Goal: Check status: Check status

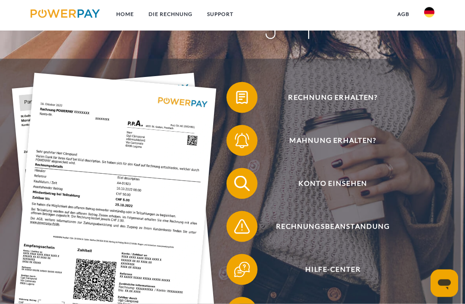
scroll to position [95, 0]
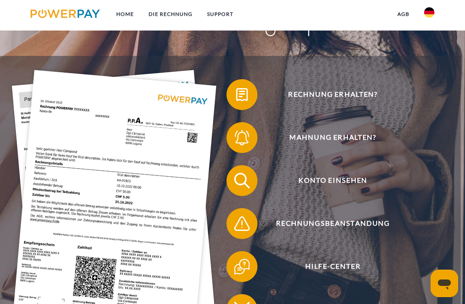
click at [279, 145] on span "Mahnung erhalten?" at bounding box center [333, 137] width 190 height 31
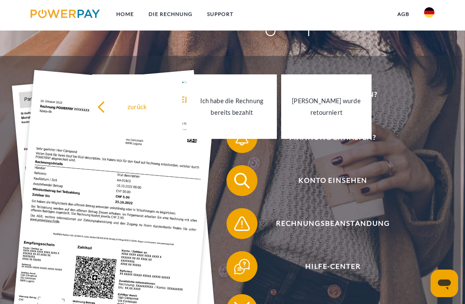
click at [413, 110] on span "Rechnung erhalten?" at bounding box center [333, 94] width 190 height 31
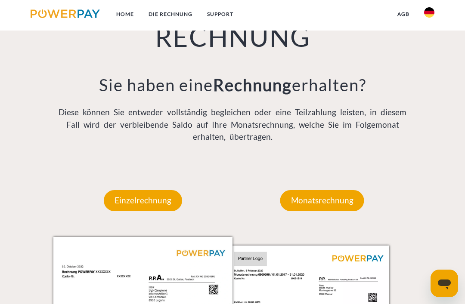
scroll to position [624, 0]
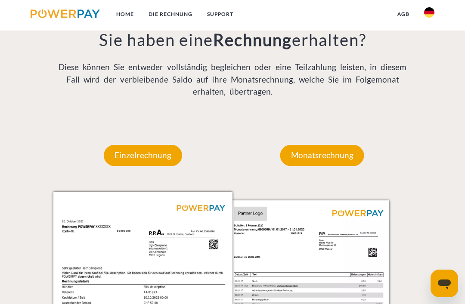
click at [126, 163] on p "Einzelrechnung" at bounding box center [143, 155] width 78 height 21
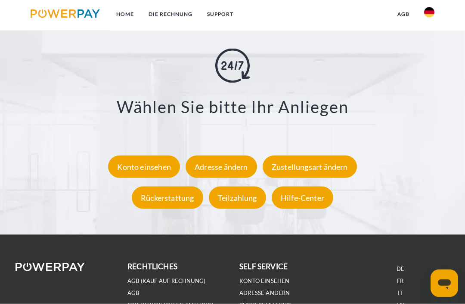
scroll to position [1407, 0]
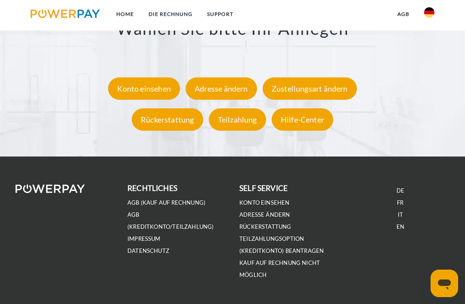
click at [272, 206] on link "Konto einsehen" at bounding box center [264, 202] width 50 height 7
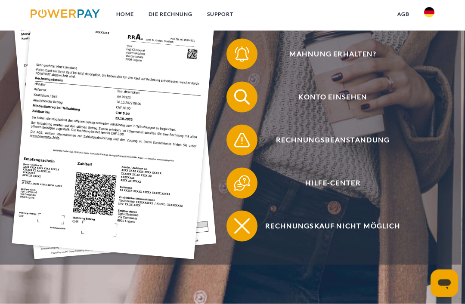
scroll to position [190, 0]
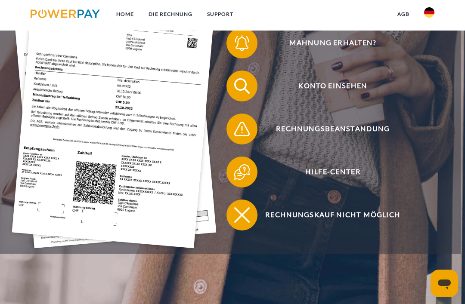
click at [242, 95] on img at bounding box center [241, 86] width 19 height 19
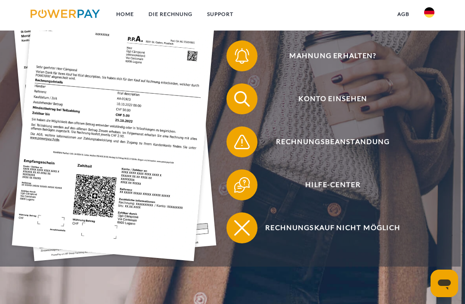
click at [353, 99] on span "Konto einsehen" at bounding box center [333, 98] width 190 height 31
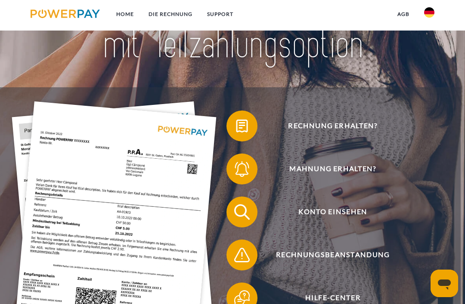
click at [318, 216] on span "Konto einsehen" at bounding box center [333, 212] width 190 height 31
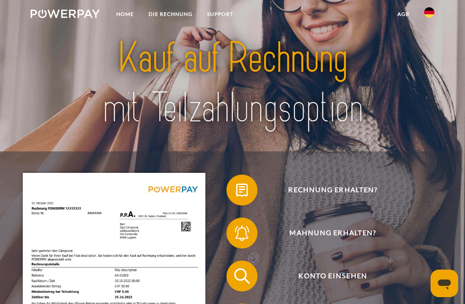
click at [323, 292] on span "Konto einsehen" at bounding box center [333, 276] width 190 height 31
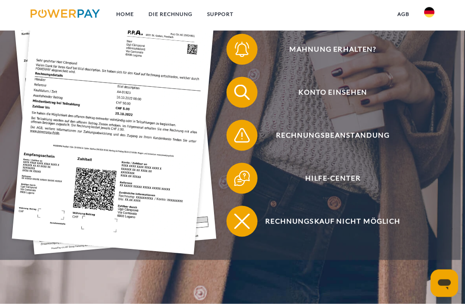
scroll to position [170, 0]
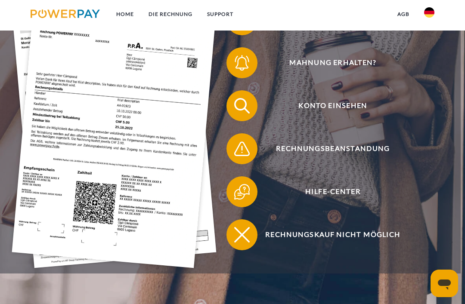
click at [359, 111] on span "Konto einsehen" at bounding box center [333, 105] width 190 height 31
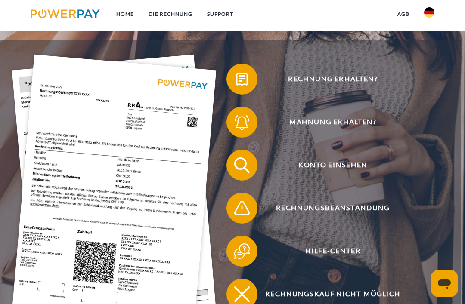
click at [335, 173] on span "Konto einsehen" at bounding box center [333, 165] width 190 height 31
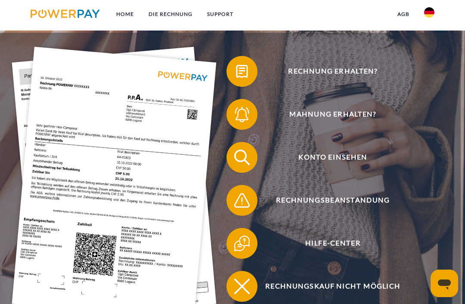
click at [356, 158] on span "Konto einsehen" at bounding box center [333, 157] width 190 height 31
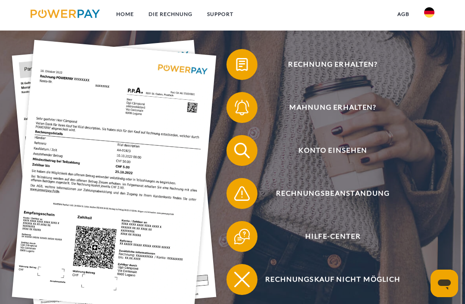
scroll to position [140, 0]
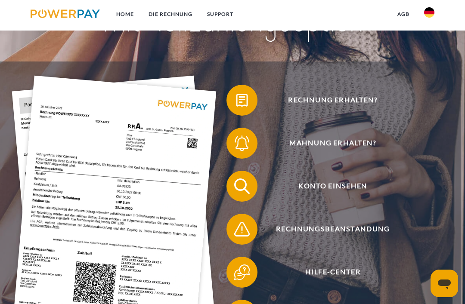
click at [343, 195] on span "Konto einsehen" at bounding box center [333, 186] width 190 height 31
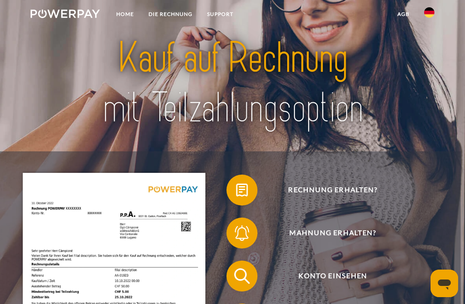
click at [286, 275] on span "Konto einsehen" at bounding box center [333, 276] width 190 height 31
click at [340, 283] on span "Konto einsehen" at bounding box center [333, 276] width 190 height 31
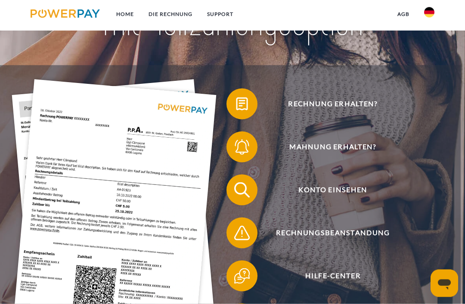
scroll to position [86, 0]
click at [361, 107] on span "Rechnung erhalten?" at bounding box center [333, 103] width 190 height 31
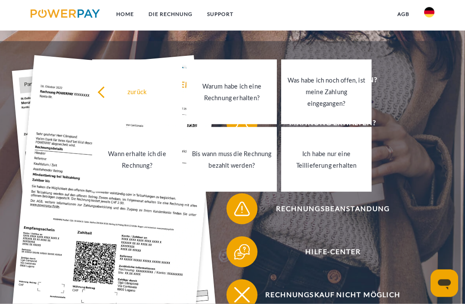
scroll to position [114, 0]
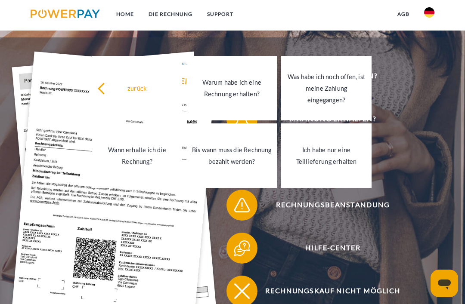
click at [348, 102] on div "Was habe ich noch offen, ist meine Zahlung eingegangen?" at bounding box center [326, 88] width 80 height 35
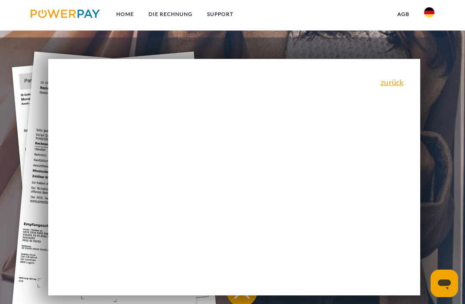
click at [397, 85] on link "zurück" at bounding box center [391, 82] width 23 height 8
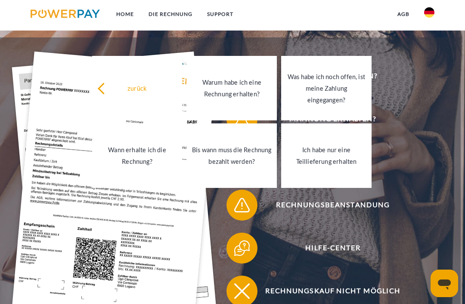
click at [342, 102] on div "Was habe ich noch offen, ist meine Zahlung eingegangen?" at bounding box center [326, 88] width 80 height 35
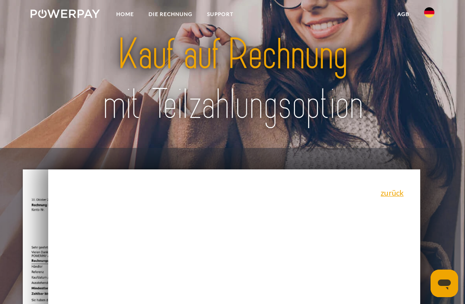
scroll to position [0, 0]
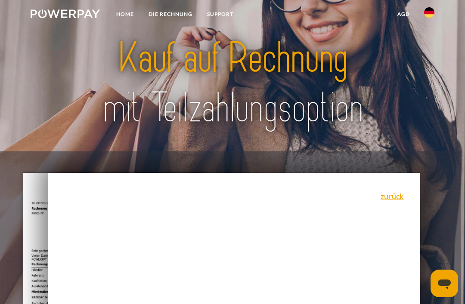
click at [192, 15] on link "DIE RECHNUNG" at bounding box center [170, 13] width 59 height 15
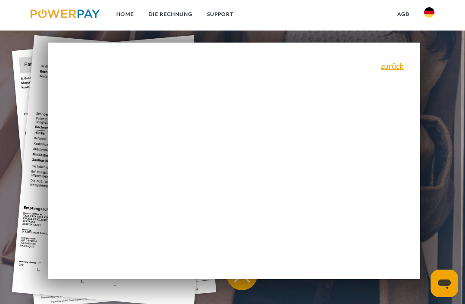
scroll to position [129, 0]
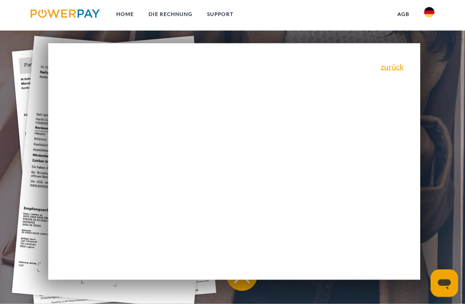
click at [395, 71] on link "zurück" at bounding box center [391, 67] width 23 height 8
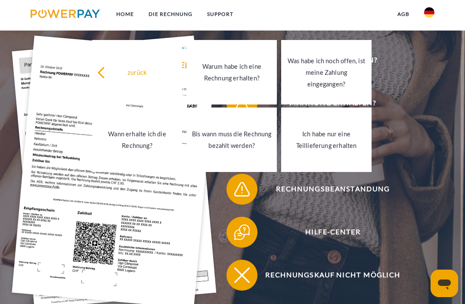
click at [343, 83] on div "Was habe ich noch offen, ist meine Zahlung eingegangen?" at bounding box center [326, 72] width 80 height 35
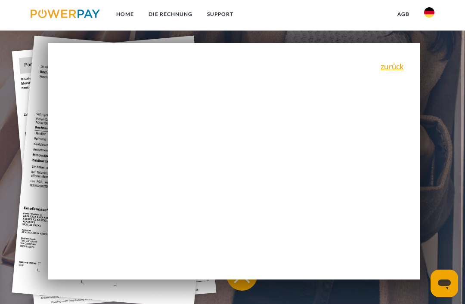
click at [396, 70] on link "zurück" at bounding box center [391, 66] width 23 height 8
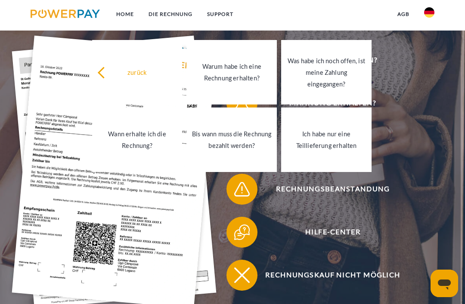
click at [438, 246] on link "Hilfe-Center" at bounding box center [327, 232] width 224 height 34
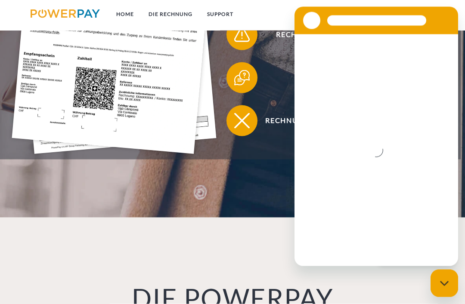
scroll to position [261, 0]
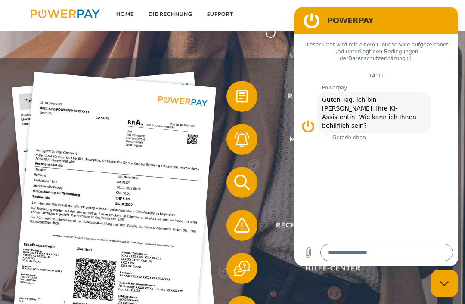
scroll to position [92, 0]
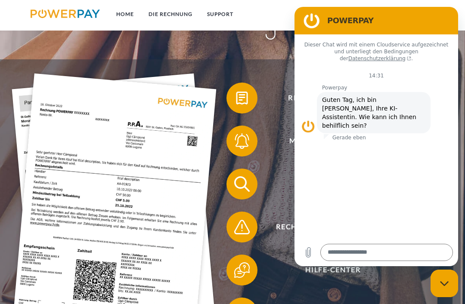
click at [239, 142] on img at bounding box center [241, 141] width 19 height 19
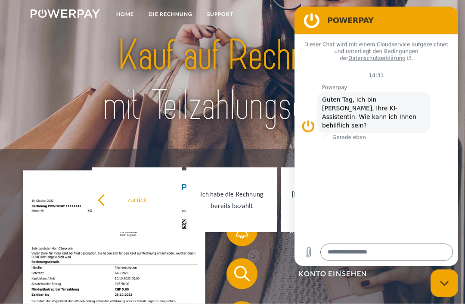
scroll to position [3, 0]
click at [262, 79] on img at bounding box center [232, 80] width 322 height 105
click at [261, 62] on img at bounding box center [232, 80] width 322 height 105
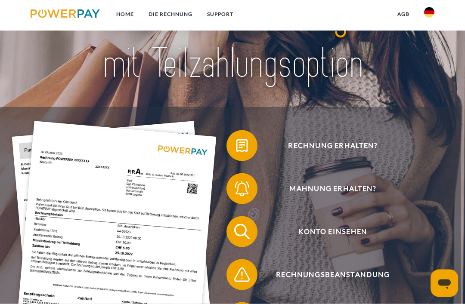
scroll to position [45, 0]
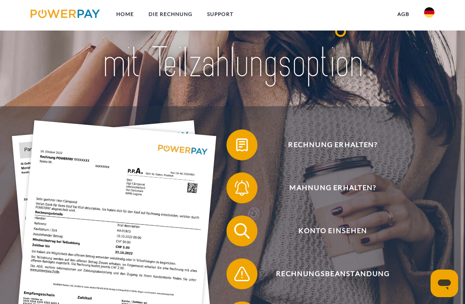
click at [247, 145] on img at bounding box center [241, 145] width 19 height 19
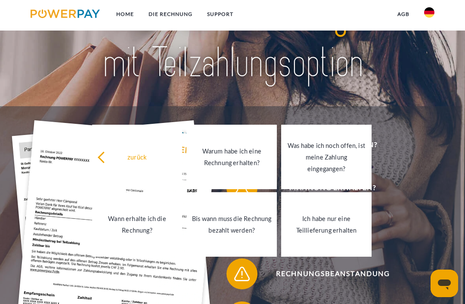
click at [330, 172] on div "Was habe ich noch offen, ist meine Zahlung eingegangen?" at bounding box center [326, 157] width 80 height 35
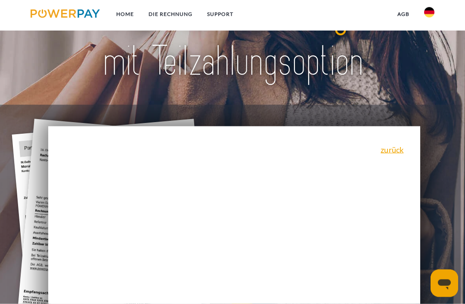
scroll to position [46, 0]
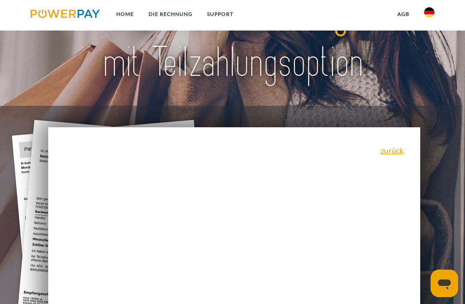
click at [398, 154] on link "zurück" at bounding box center [391, 151] width 23 height 8
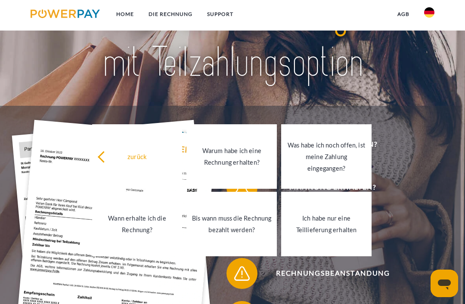
click at [404, 227] on span "Konto einsehen" at bounding box center [333, 230] width 190 height 31
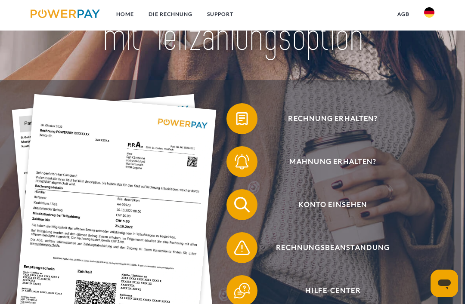
scroll to position [75, 0]
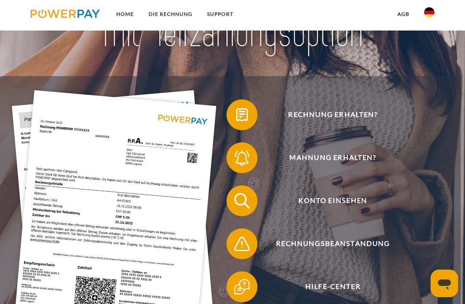
click at [447, 286] on icon "Messaging-Fenster öffnen" at bounding box center [443, 283] width 15 height 15
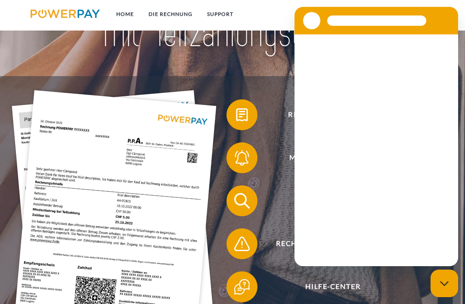
scroll to position [0, 0]
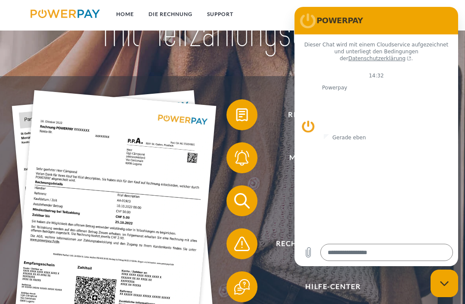
click at [443, 283] on icon "Messaging-Fenster schließen" at bounding box center [444, 284] width 9 height 6
type textarea "*"
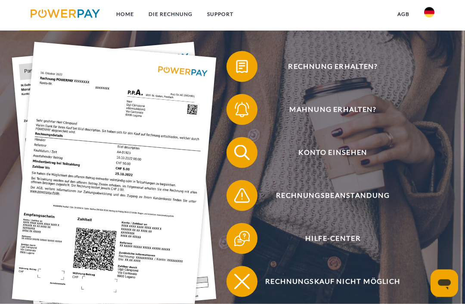
scroll to position [129, 0]
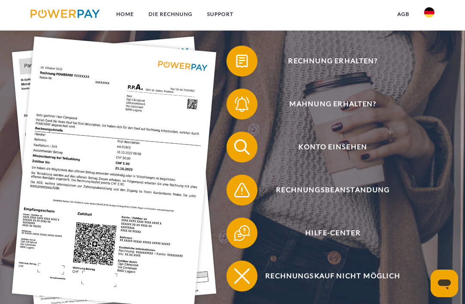
click at [363, 63] on span "Rechnung erhalten?" at bounding box center [333, 61] width 190 height 31
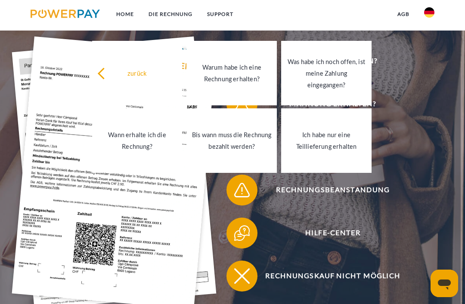
click at [341, 69] on div "Was habe ich noch offen, ist meine Zahlung eingegangen?" at bounding box center [326, 73] width 80 height 35
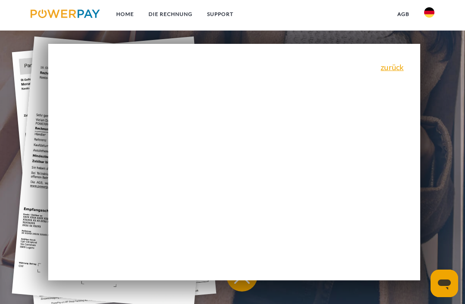
click at [301, 219] on div "zurück Warum habe ich eine Rechnung erhalten? POWERPAY ist der Rechnungsherstel…" at bounding box center [234, 162] width 372 height 237
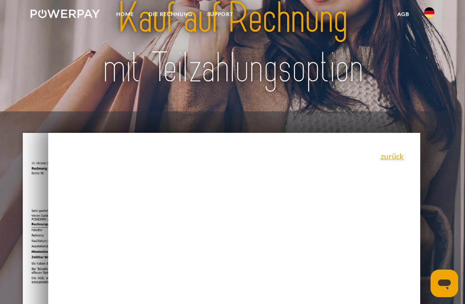
scroll to position [0, 0]
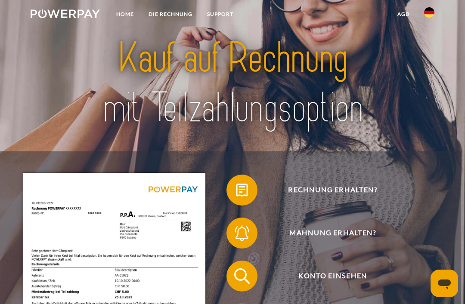
click at [357, 202] on span "Rechnung erhalten?" at bounding box center [333, 190] width 190 height 31
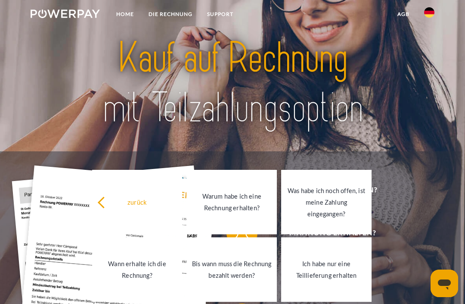
click at [368, 203] on link "Was habe ich noch offen, ist meine Zahlung eingegangen?" at bounding box center [326, 202] width 90 height 65
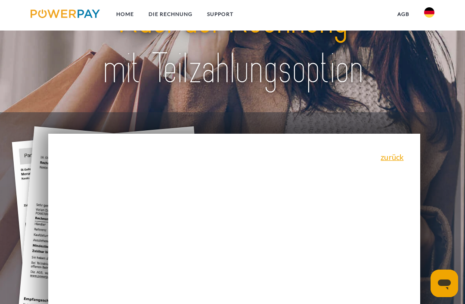
scroll to position [4, 0]
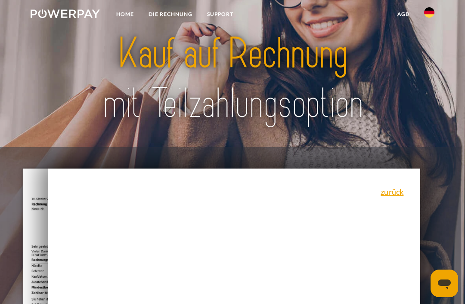
click at [396, 196] on link "zurück" at bounding box center [391, 192] width 23 height 8
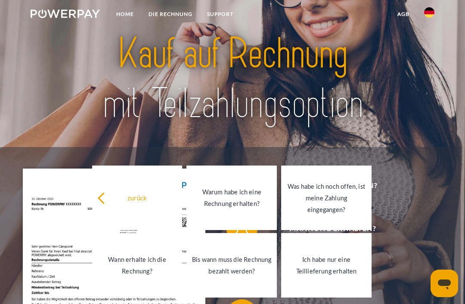
click at [156, 202] on div "zurück" at bounding box center [137, 198] width 80 height 12
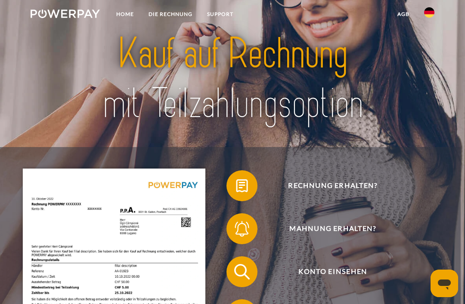
click at [379, 197] on span "Rechnung erhalten?" at bounding box center [333, 185] width 190 height 31
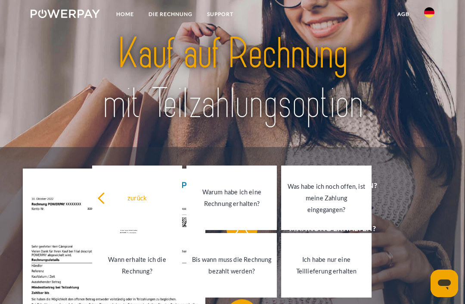
click at [345, 204] on div "Was habe ich noch offen, ist meine Zahlung eingegangen?" at bounding box center [326, 198] width 80 height 35
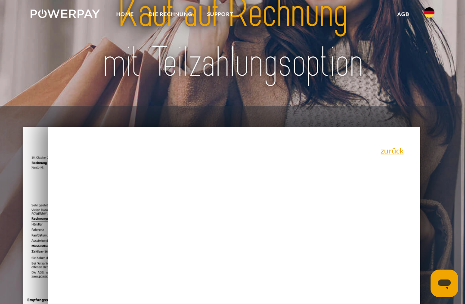
scroll to position [74, 0]
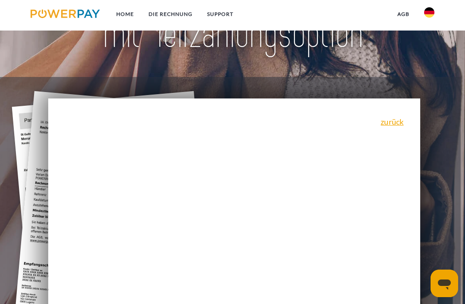
click at [402, 126] on link "zurück" at bounding box center [391, 122] width 23 height 8
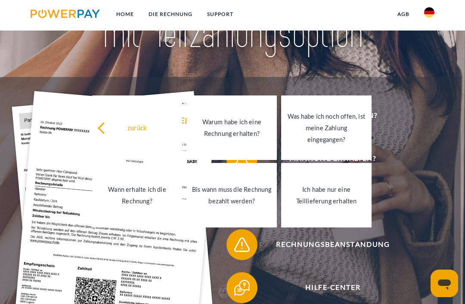
click at [410, 208] on span "Konto einsehen" at bounding box center [333, 201] width 190 height 31
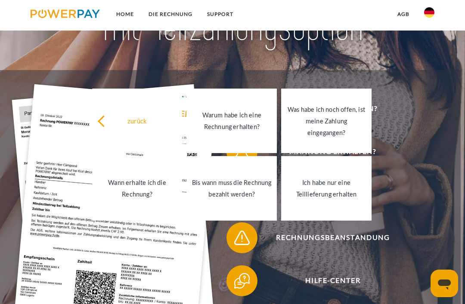
scroll to position [101, 0]
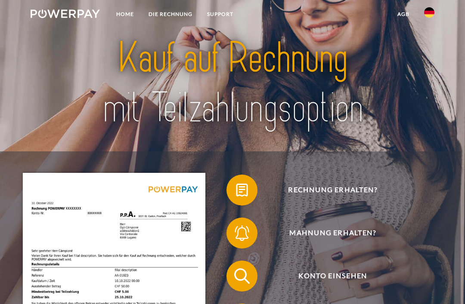
click at [348, 192] on span "Rechnung erhalten?" at bounding box center [333, 190] width 190 height 31
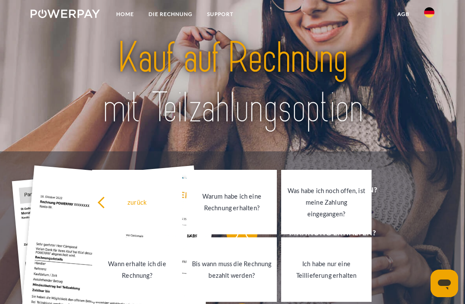
click at [349, 205] on div "Was habe ich noch offen, ist meine Zahlung eingegangen?" at bounding box center [326, 202] width 80 height 35
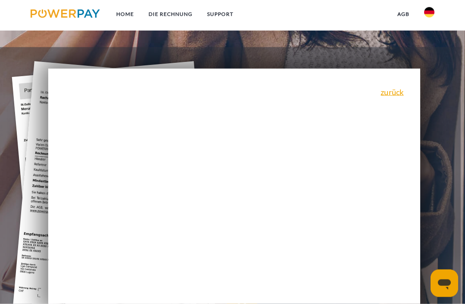
scroll to position [110, 0]
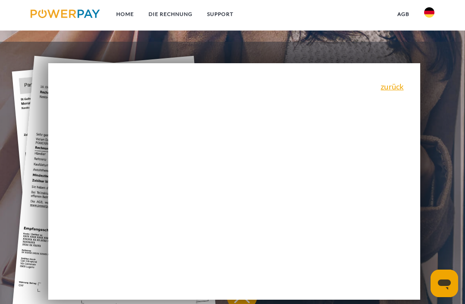
click at [402, 86] on link "zurück" at bounding box center [391, 87] width 23 height 8
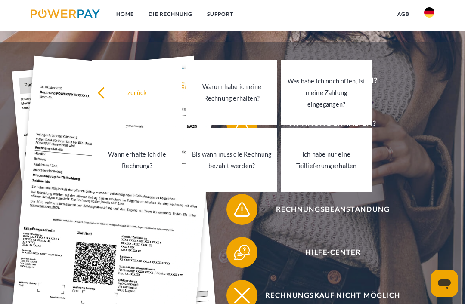
click at [341, 106] on div "Was habe ich noch offen, ist meine Zahlung eingegangen?" at bounding box center [326, 92] width 80 height 35
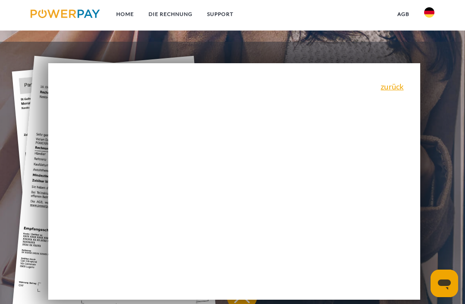
click at [399, 90] on link "zurück" at bounding box center [391, 87] width 23 height 8
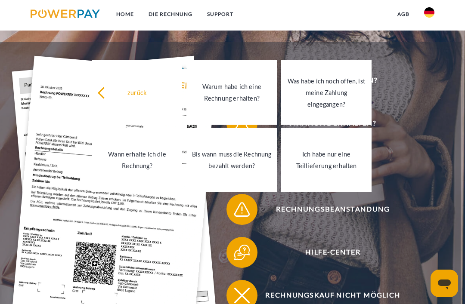
click at [425, 64] on div "Rechnung erhalten?" at bounding box center [327, 80] width 232 height 43
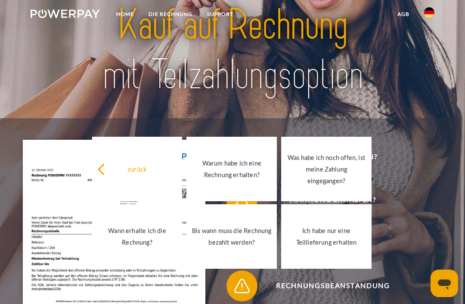
scroll to position [0, 0]
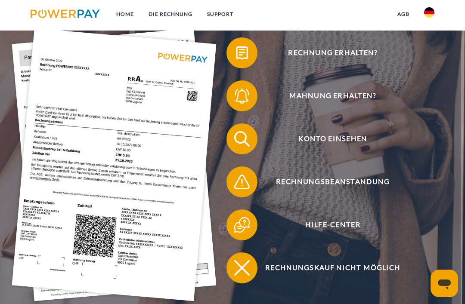
click at [348, 143] on span "Konto einsehen" at bounding box center [333, 138] width 190 height 31
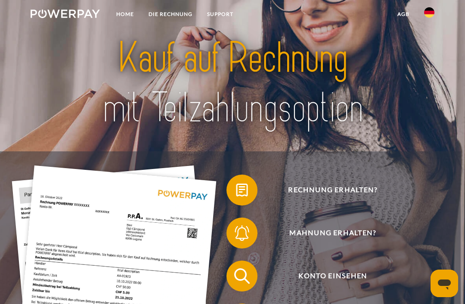
click at [442, 289] on icon "Messaging-Fenster öffnen" at bounding box center [443, 283] width 15 height 15
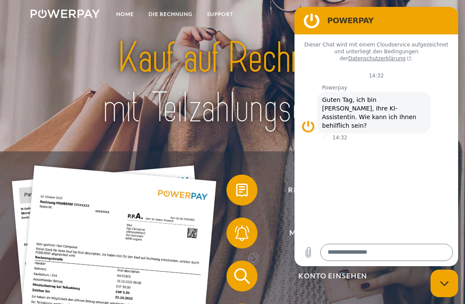
click at [377, 261] on textarea at bounding box center [386, 252] width 132 height 17
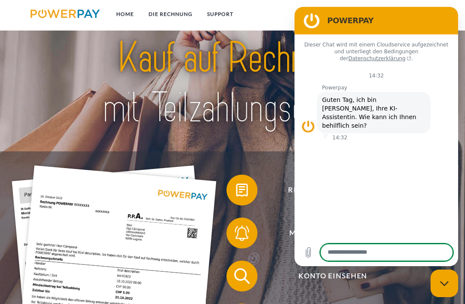
scroll to position [12, 0]
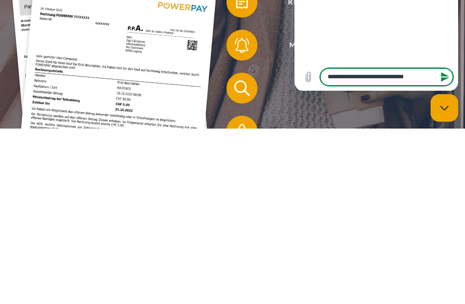
type textarea "**********"
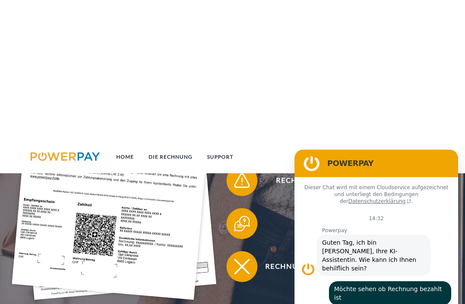
scroll to position [301, 0]
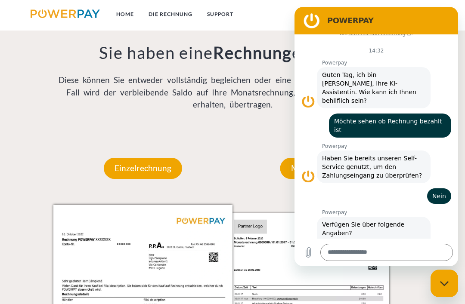
scroll to position [31, 0]
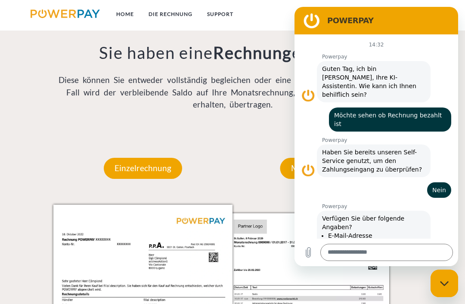
click at [406, 272] on button "Ja" at bounding box center [409, 280] width 22 height 16
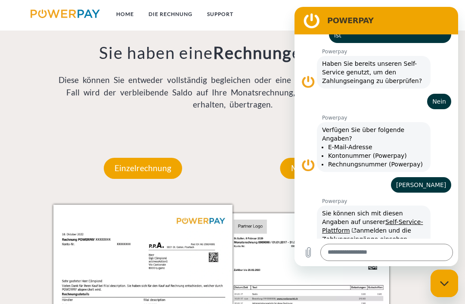
scroll to position [122, 0]
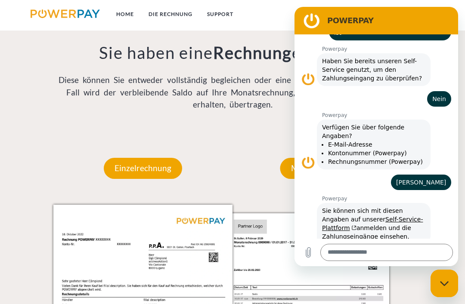
click at [367, 216] on link "Self-Service-Plattform" at bounding box center [372, 223] width 101 height 15
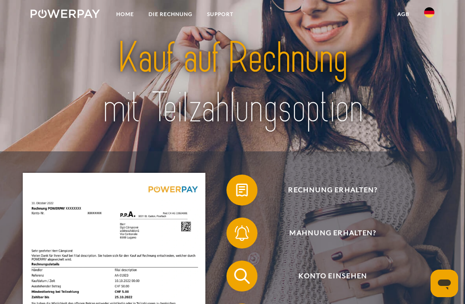
click at [344, 275] on span "Konto einsehen" at bounding box center [333, 276] width 190 height 31
click at [338, 279] on span "Konto einsehen" at bounding box center [333, 276] width 190 height 31
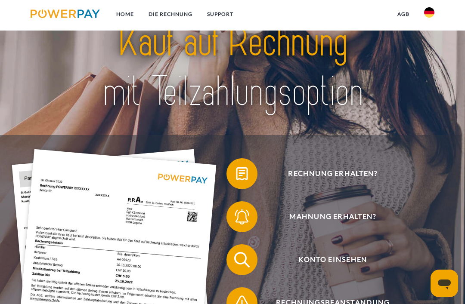
scroll to position [50, 0]
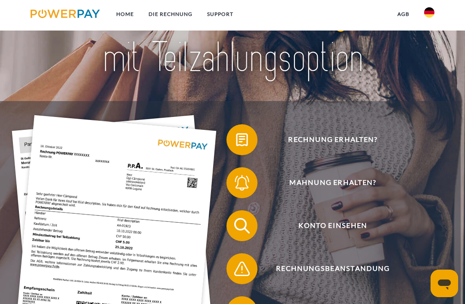
click at [354, 231] on span "Konto einsehen" at bounding box center [333, 225] width 190 height 31
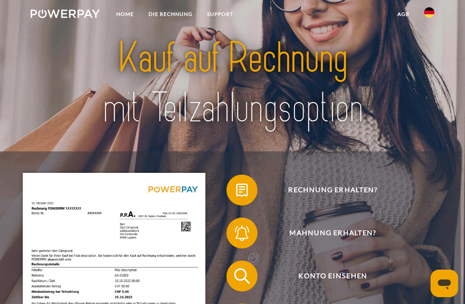
click at [333, 273] on span "Konto einsehen" at bounding box center [333, 276] width 190 height 31
click at [249, 276] on img at bounding box center [241, 276] width 19 height 19
click at [245, 283] on img at bounding box center [241, 276] width 19 height 19
click at [236, 275] on span at bounding box center [230, 276] width 39 height 39
click at [348, 277] on span "Konto einsehen" at bounding box center [333, 276] width 190 height 31
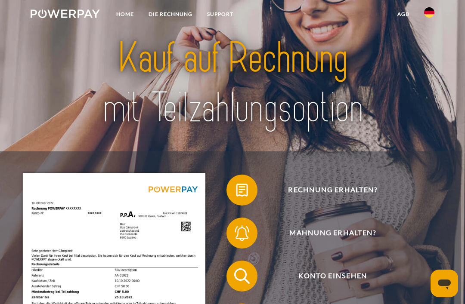
click at [330, 283] on span "Konto einsehen" at bounding box center [333, 276] width 190 height 31
click at [240, 277] on img at bounding box center [241, 276] width 19 height 19
click at [257, 280] on span "Konto einsehen" at bounding box center [333, 276] width 190 height 31
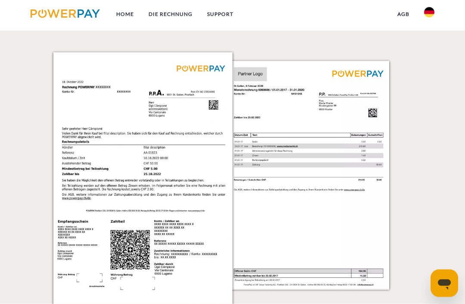
scroll to position [712, 0]
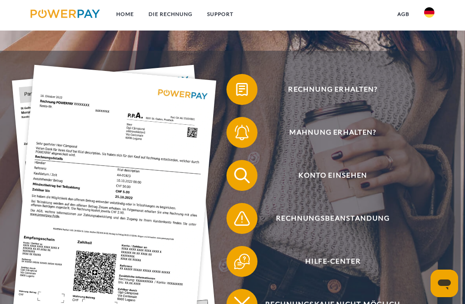
scroll to position [125, 0]
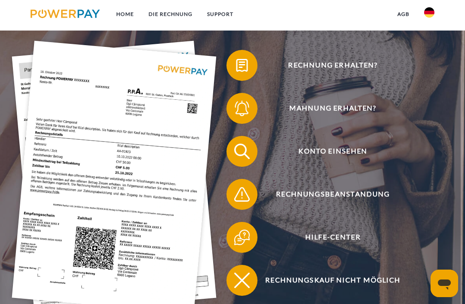
click at [350, 155] on span "Konto einsehen" at bounding box center [333, 151] width 190 height 31
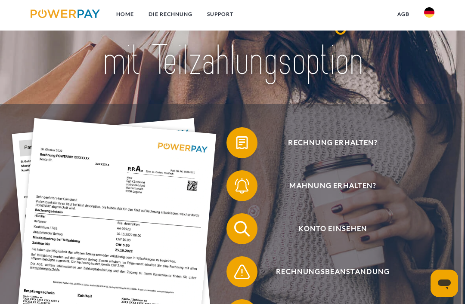
click at [357, 237] on span "Konto einsehen" at bounding box center [333, 228] width 190 height 31
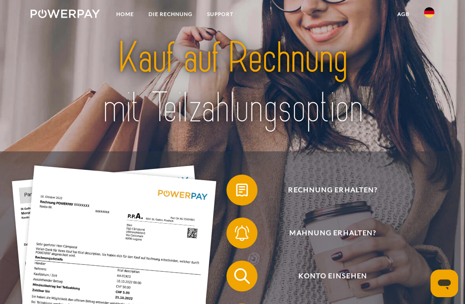
click at [247, 275] on img at bounding box center [241, 276] width 19 height 19
